Goal: Use online tool/utility

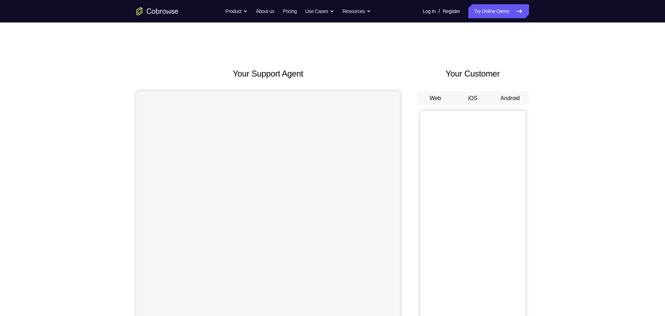
click at [521, 98] on button "Android" at bounding box center [511, 98] width 38 height 14
click at [501, 102] on button "Android" at bounding box center [511, 98] width 38 height 14
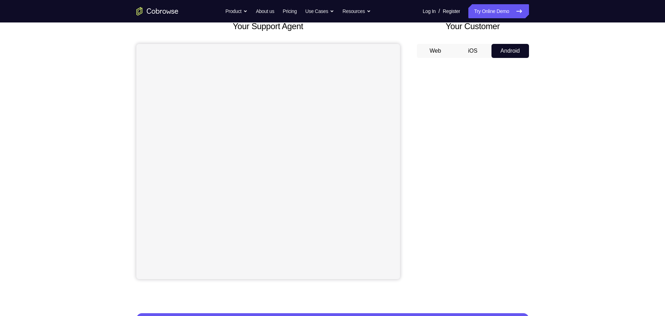
scroll to position [35, 0]
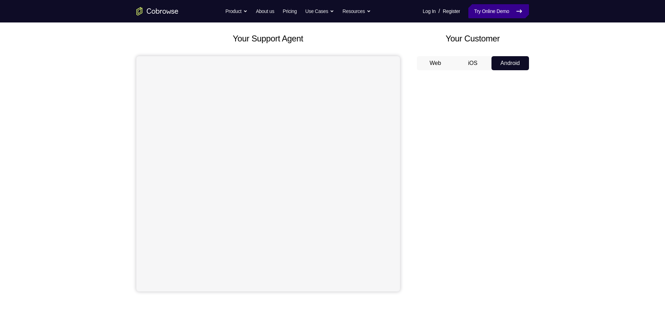
click at [495, 12] on link "Try Online Demo" at bounding box center [499, 11] width 60 height 14
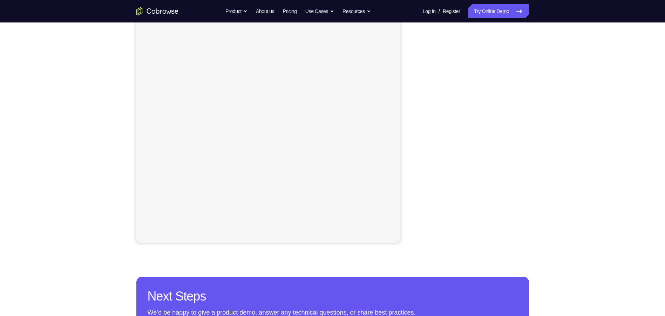
scroll to position [70, 0]
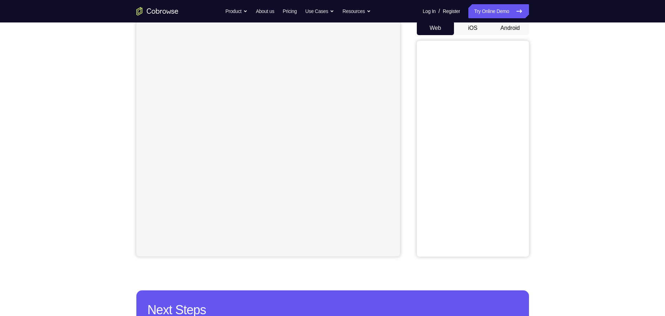
click at [519, 32] on button "Android" at bounding box center [511, 28] width 38 height 14
